Goal: Check status

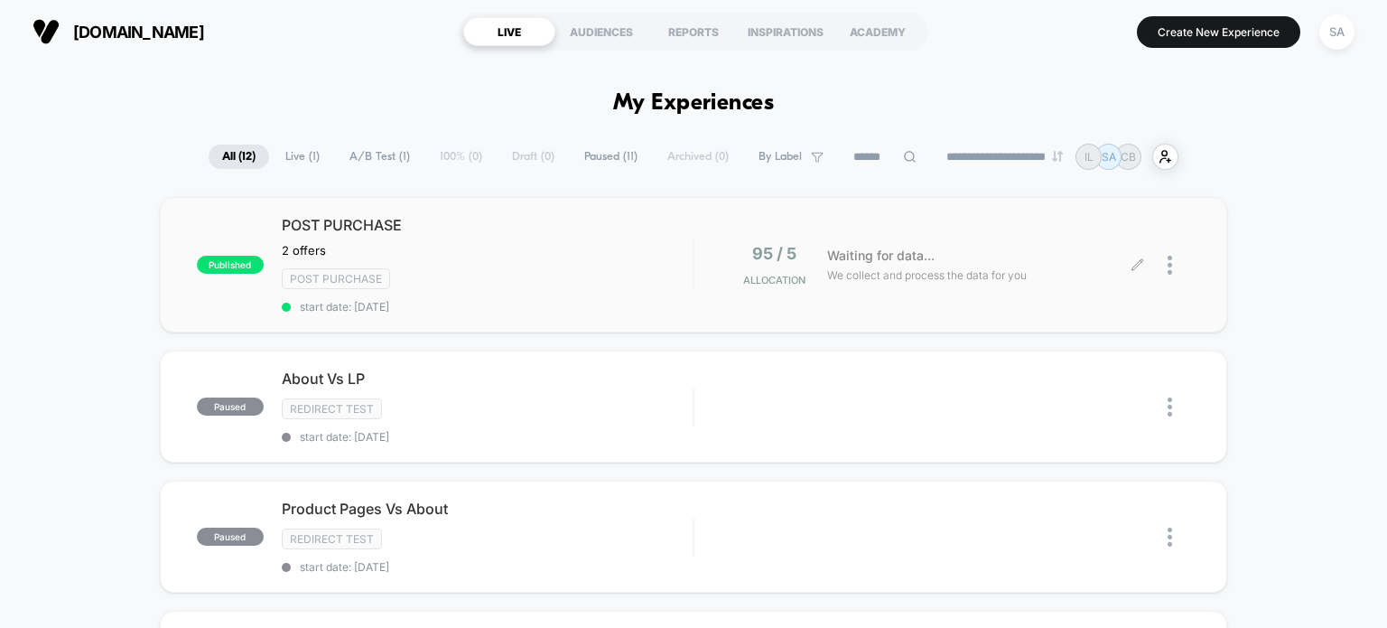
click at [832, 247] on span "Waiting for data..." at bounding box center [880, 256] width 107 height 20
